Goal: Navigation & Orientation: Find specific page/section

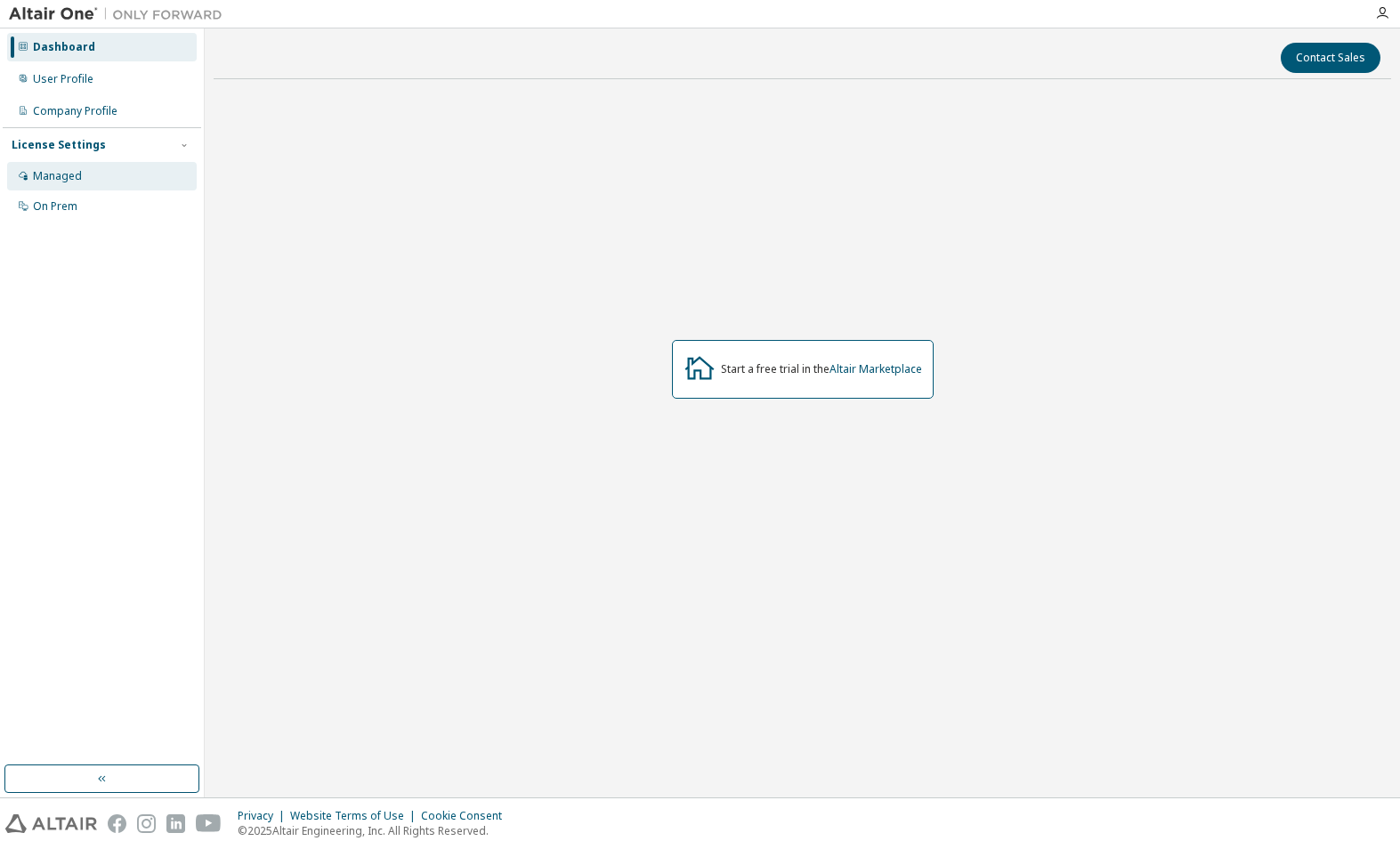
click at [47, 172] on div "Managed" at bounding box center [56, 176] width 49 height 14
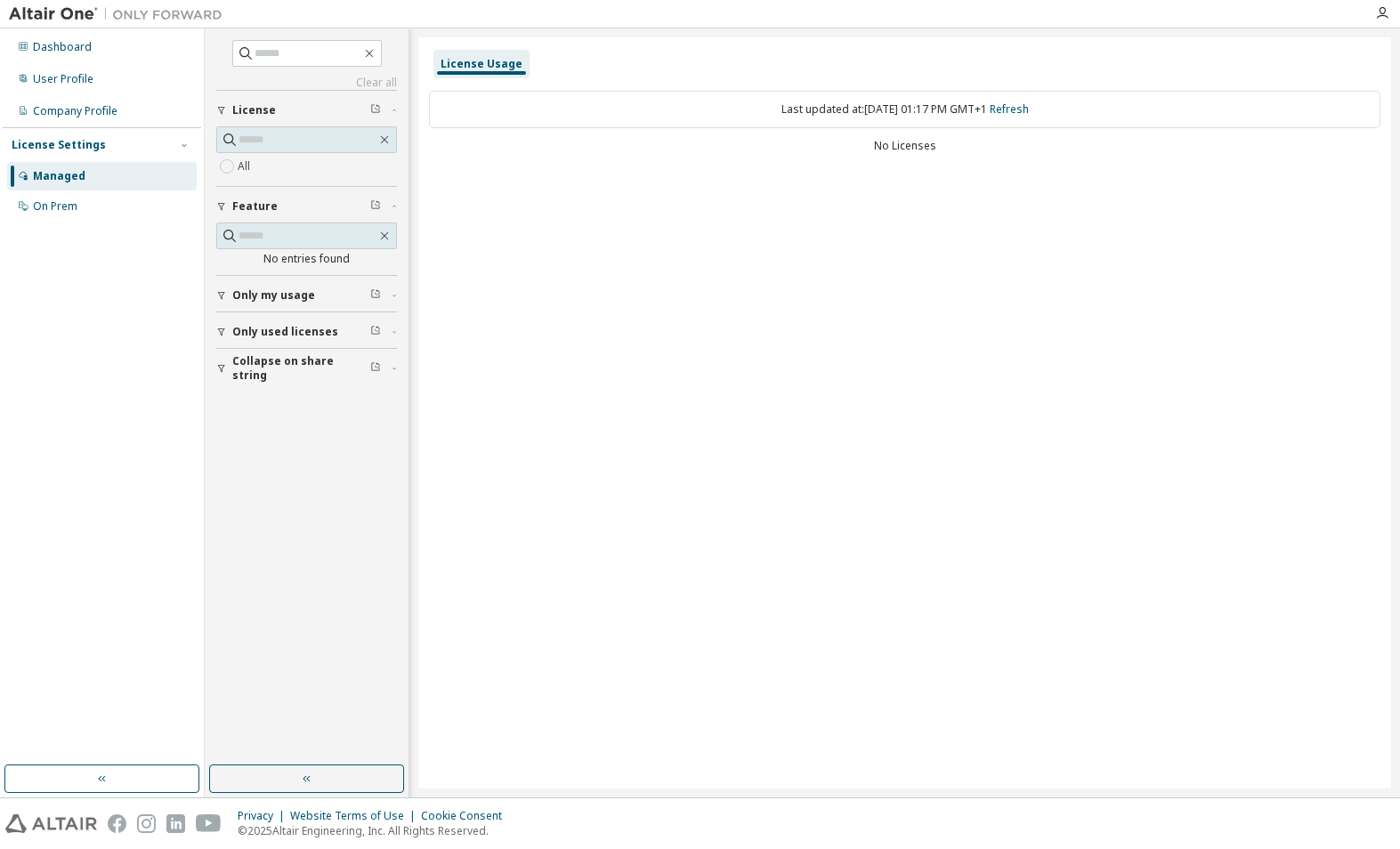
click at [216, 327] on icon "button" at bounding box center [221, 331] width 11 height 11
click at [30, 214] on div "On Prem" at bounding box center [102, 207] width 190 height 29
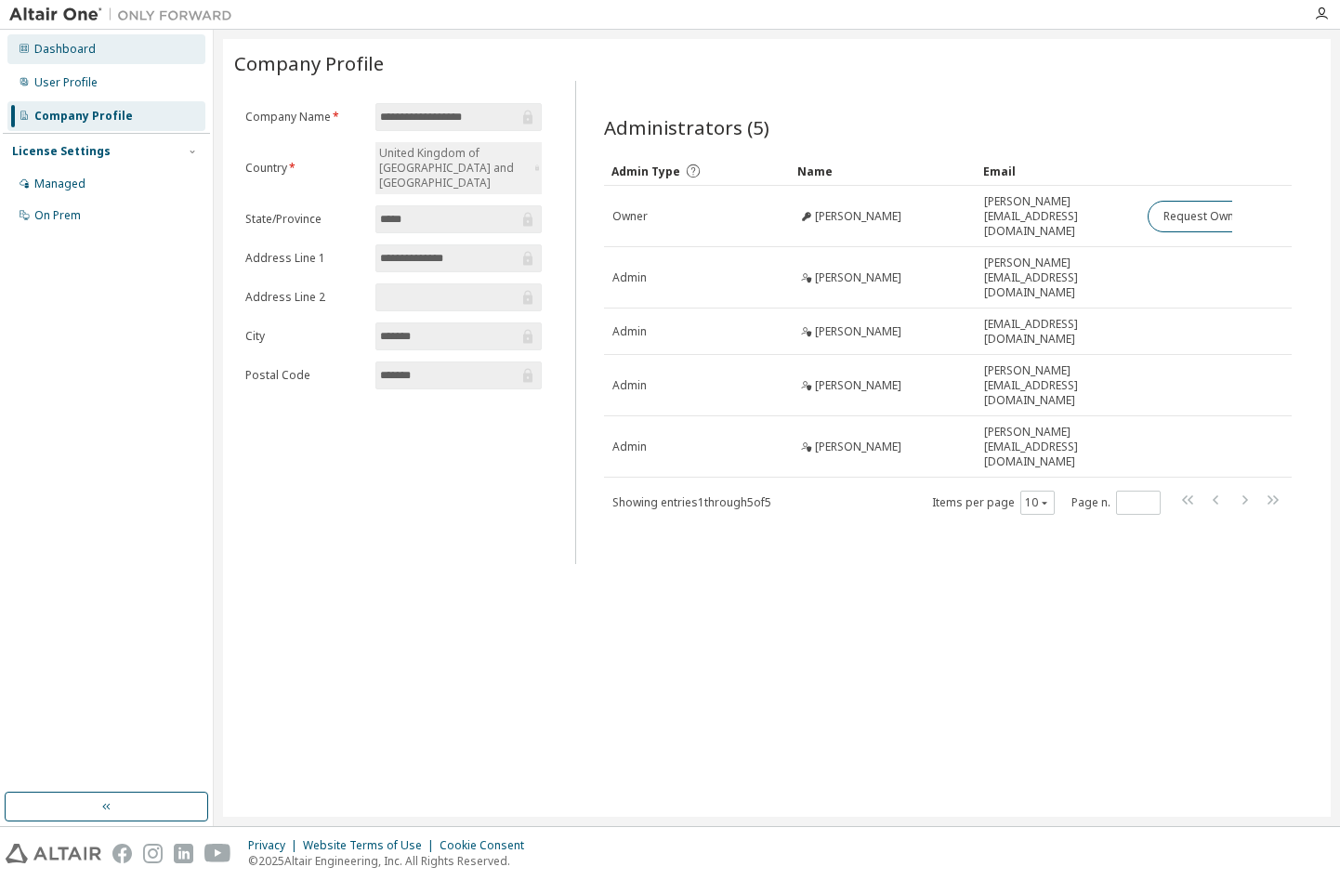
click at [90, 59] on div "Dashboard" at bounding box center [106, 49] width 198 height 30
